Goal: Navigation & Orientation: Find specific page/section

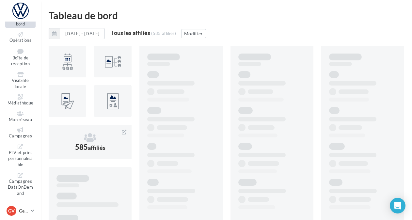
scroll to position [38, 0]
click at [18, 156] on span "PLV et print personnalisable" at bounding box center [20, 157] width 25 height 17
